Goal: Navigation & Orientation: Find specific page/section

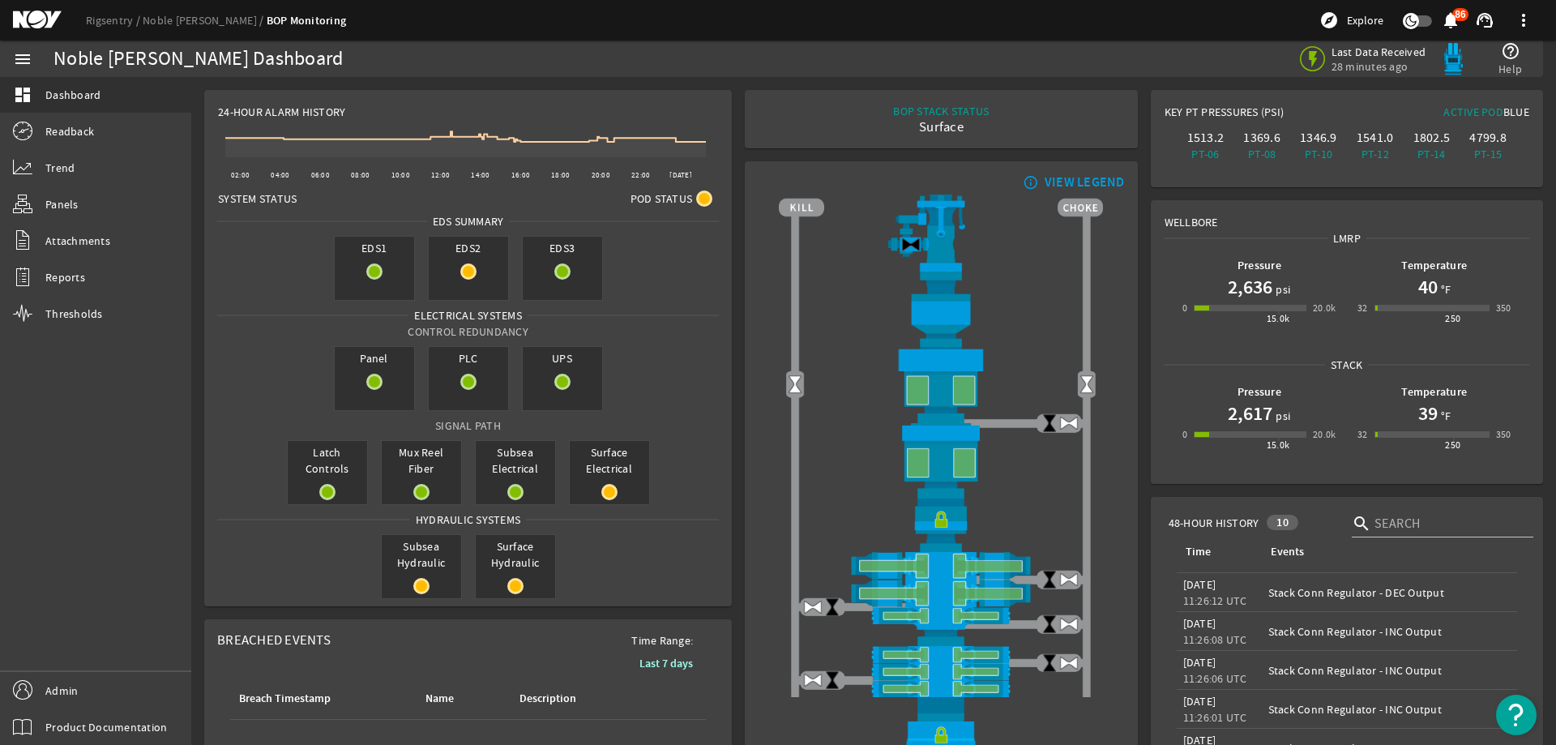
click at [28, 22] on mat-icon at bounding box center [49, 20] width 73 height 19
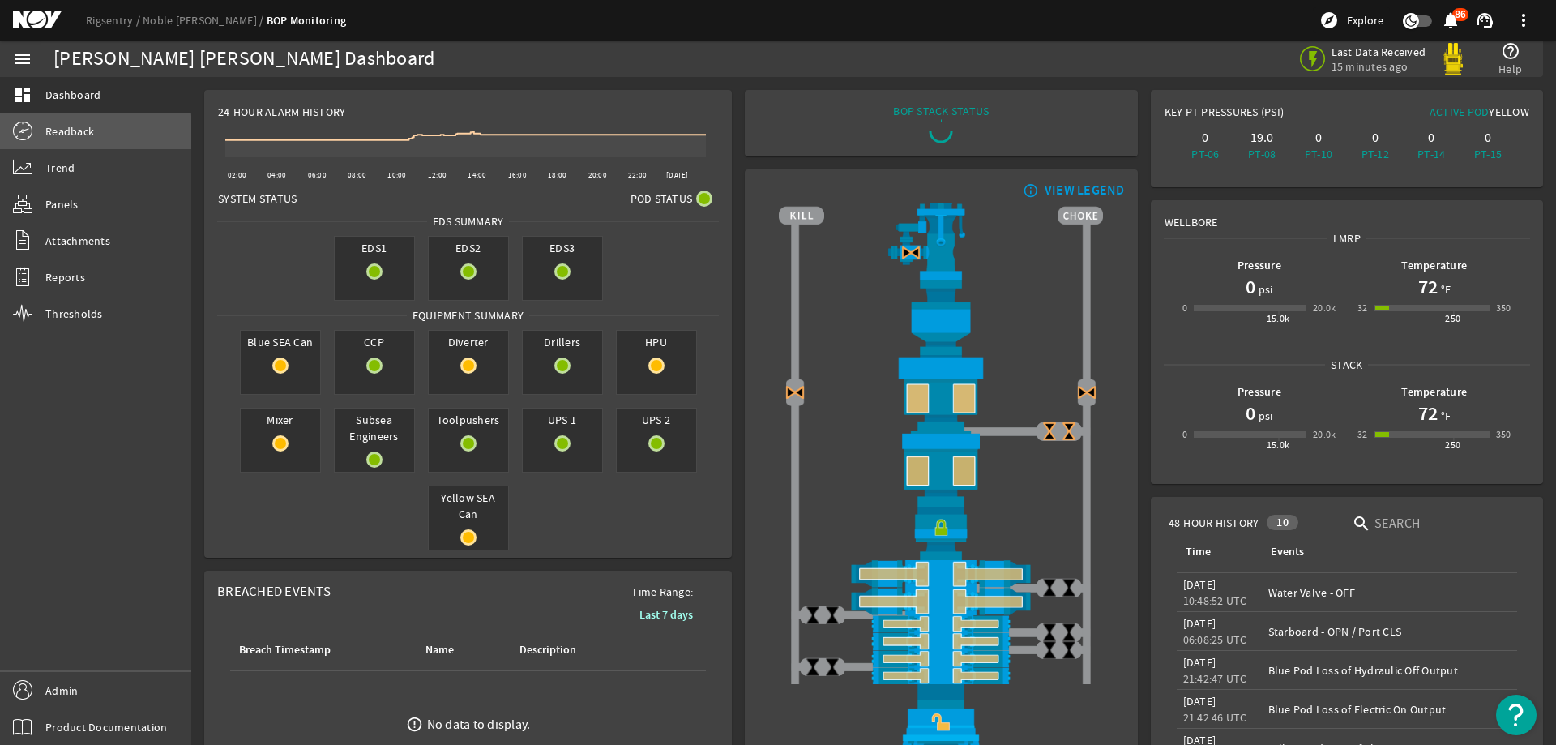
click at [75, 134] on span "Readback" at bounding box center [69, 131] width 49 height 16
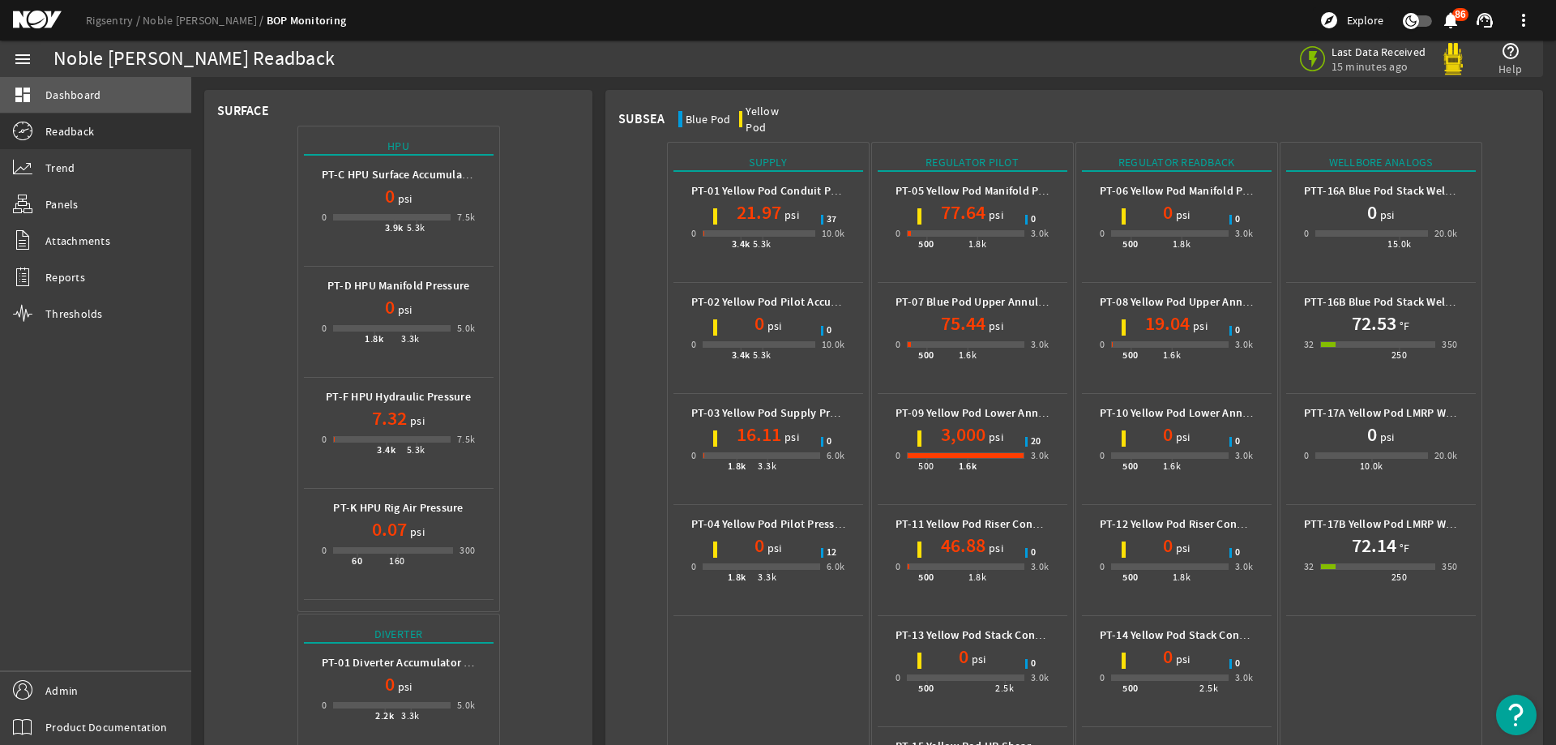
click at [79, 98] on span "Dashboard" at bounding box center [72, 95] width 55 height 16
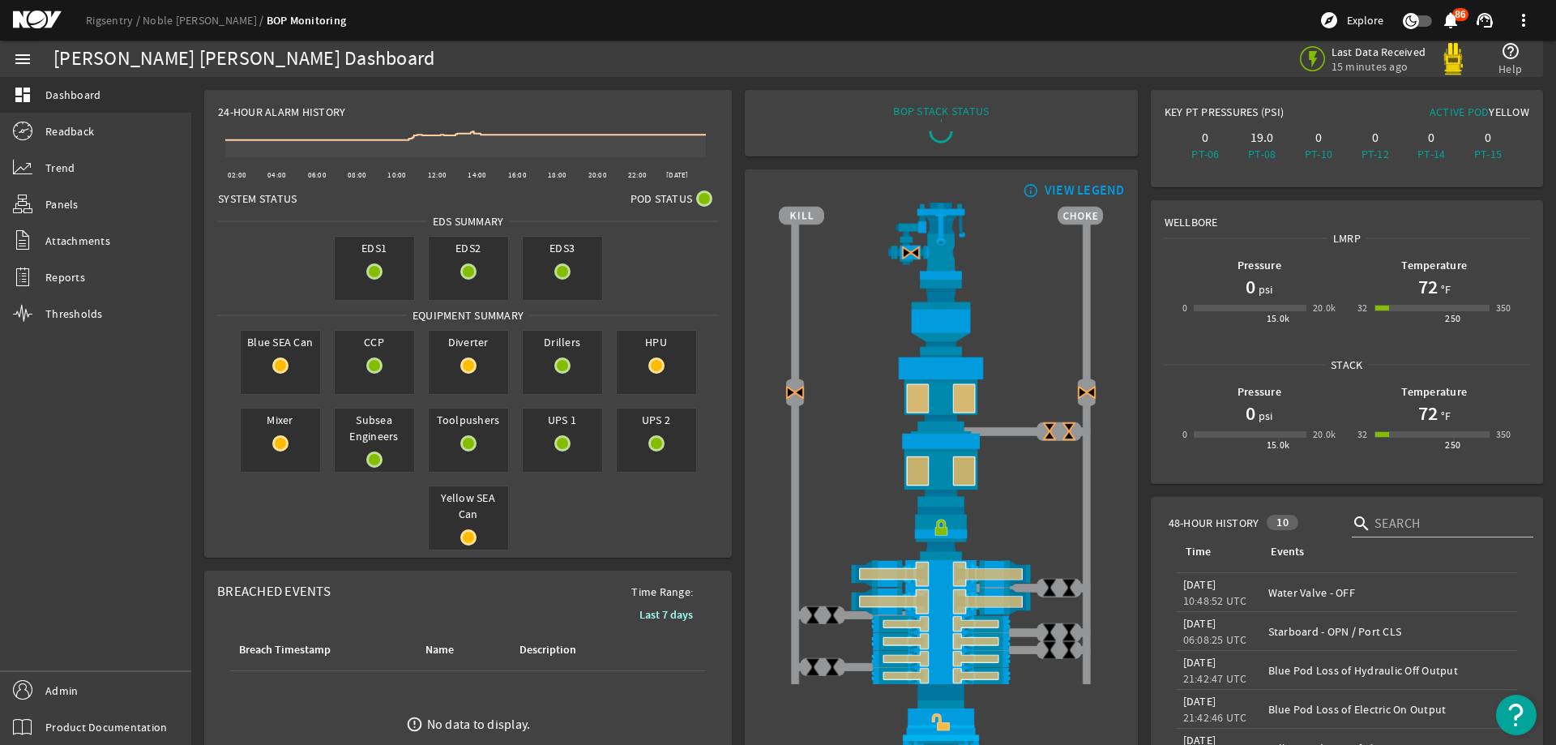
click at [45, 19] on mat-icon at bounding box center [49, 20] width 73 height 19
